Goal: Task Accomplishment & Management: Use online tool/utility

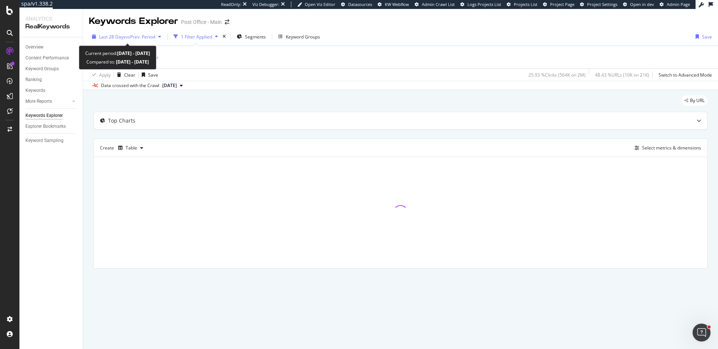
click at [147, 36] on span "vs Prev. Period" at bounding box center [141, 37] width 30 height 6
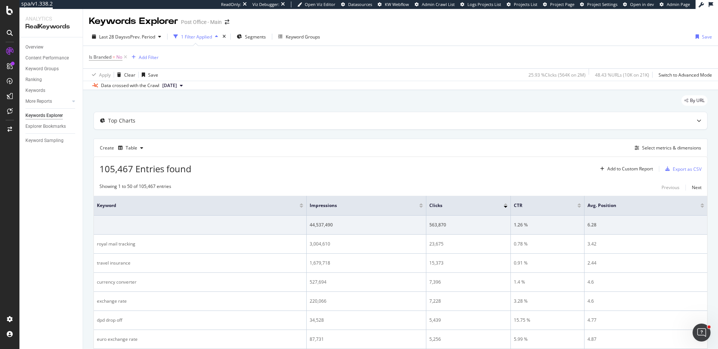
click at [418, 44] on div "Last 28 Days vs Prev. Period 1 Filter Applied Segments Keyword Groups Save" at bounding box center [400, 38] width 635 height 15
click at [144, 56] on div "Add Filter" at bounding box center [149, 57] width 20 height 6
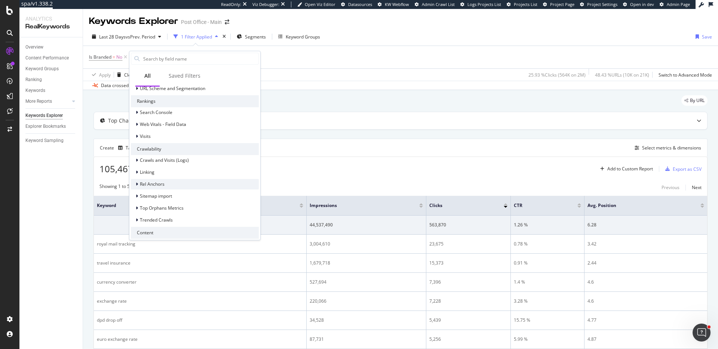
scroll to position [91, 0]
click at [191, 135] on div "Visits" at bounding box center [195, 134] width 128 height 10
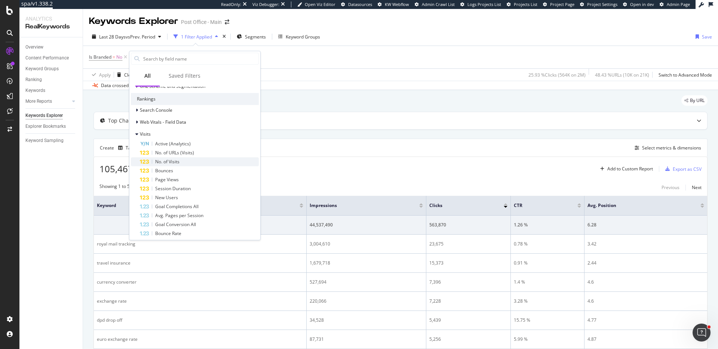
click at [186, 159] on div "No. of Visits" at bounding box center [199, 161] width 119 height 9
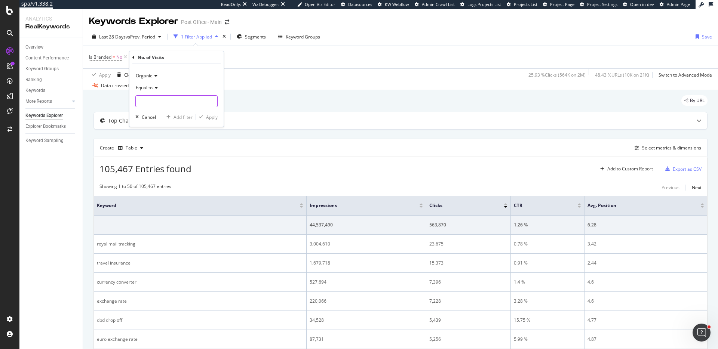
click at [151, 101] on input "number" at bounding box center [176, 101] width 82 height 12
click at [152, 87] on span "Equal to" at bounding box center [144, 87] width 17 height 6
click at [152, 141] on span "Greater than" at bounding box center [152, 142] width 27 height 6
click at [153, 108] on div "Organic Greater than Cancel Add filter Apply" at bounding box center [176, 95] width 94 height 63
click at [154, 104] on input "number" at bounding box center [176, 101] width 82 height 12
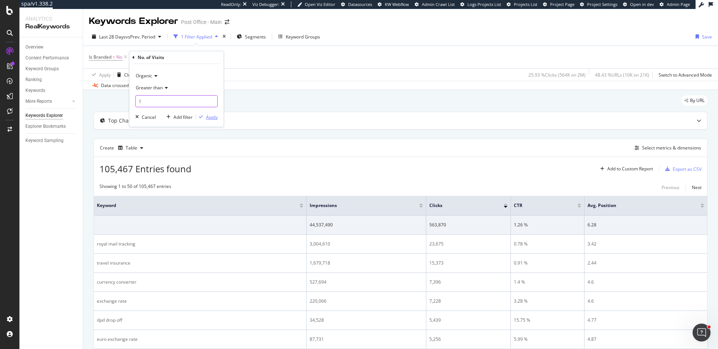
type input "1"
click at [212, 120] on div "Apply" at bounding box center [212, 117] width 12 height 6
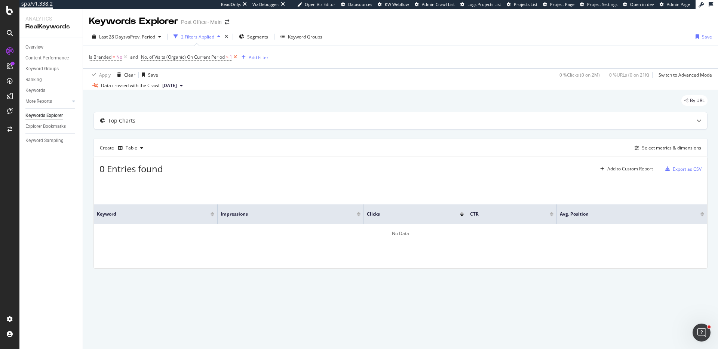
click at [235, 58] on icon at bounding box center [235, 56] width 6 height 7
